Goal: Task Accomplishment & Management: Complete application form

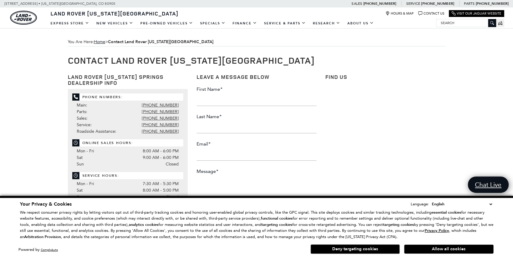
click at [219, 96] on input "First Name *" at bounding box center [257, 100] width 120 height 12
type input "Jennifer"
type input "Chavez"
type input "jen.cha1213@gmail.com"
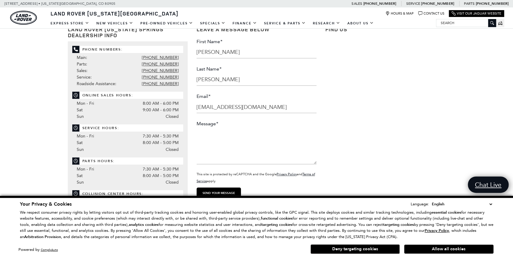
scroll to position [54, 0]
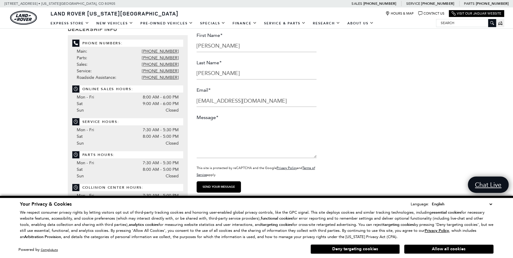
click at [217, 127] on textarea "Message *" at bounding box center [257, 140] width 120 height 36
type textarea "n"
type textarea "Need a quote on an oil change and headlight replacement for my 2017 Discovery"
click at [216, 187] on input "Send your message" at bounding box center [219, 186] width 44 height 11
